Goal: Transaction & Acquisition: Purchase product/service

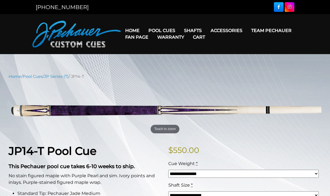
click at [156, 50] on link "JP Series (T) – NEW" at bounding box center [178, 46] width 68 height 8
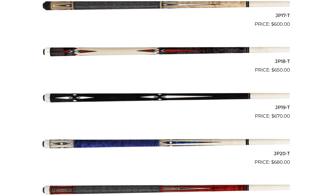
scroll to position [946, 0]
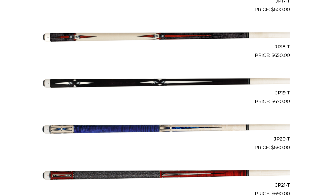
click at [70, 126] on img at bounding box center [165, 127] width 250 height 41
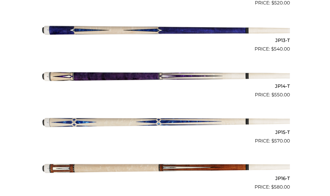
scroll to position [722, 0]
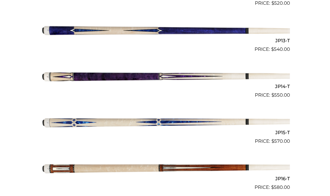
click at [66, 73] on img at bounding box center [165, 75] width 250 height 41
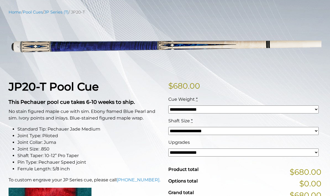
scroll to position [64, 0]
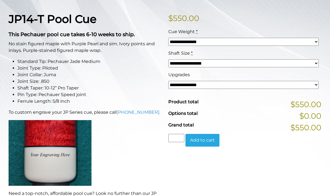
scroll to position [130, 0]
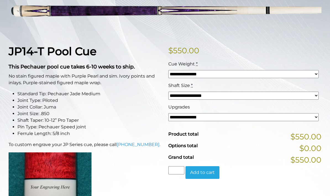
click at [300, 117] on select "**********" at bounding box center [243, 117] width 150 height 8
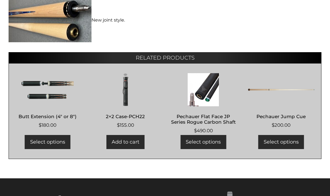
scroll to position [377, 0]
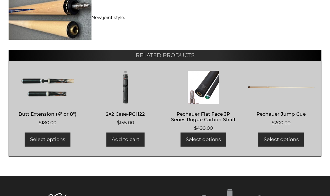
click at [39, 139] on link "Select options" at bounding box center [48, 139] width 46 height 14
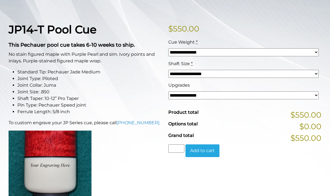
scroll to position [117, 0]
